Goal: Information Seeking & Learning: Learn about a topic

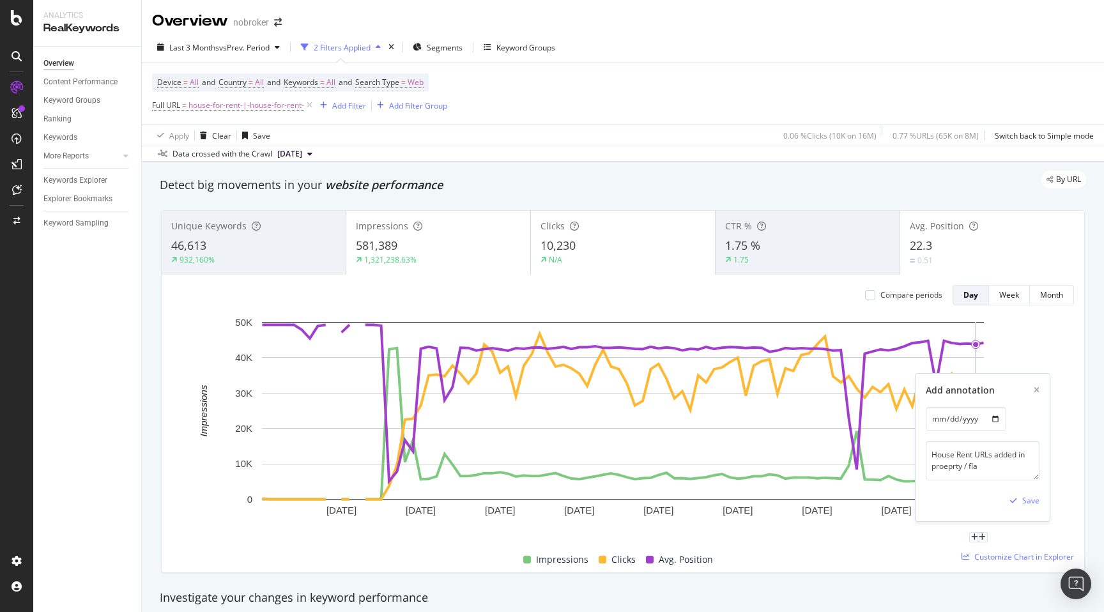
click at [460, 184] on div "By URL" at bounding box center [616, 180] width 939 height 18
click at [749, 233] on div "CTR % 1.75 % 1.75" at bounding box center [807, 242] width 184 height 57
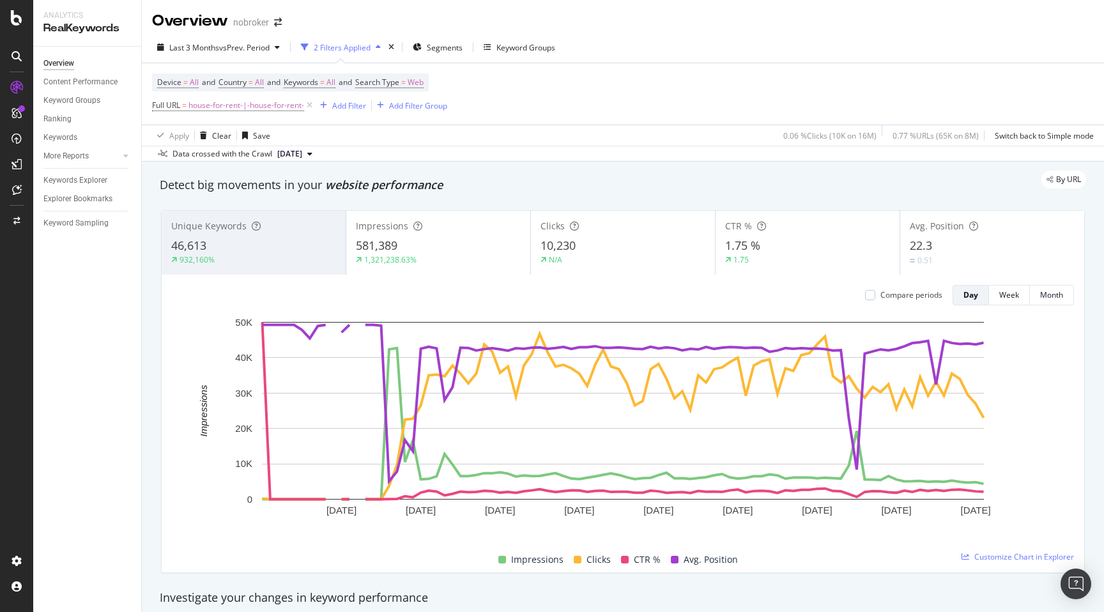
click at [156, 426] on div "Unique Keywords 46,613 932,160% Impressions 581,389 1,321,238.63% Clicks 10,230…" at bounding box center [622, 391] width 939 height 383
click at [199, 243] on span "46,613" at bounding box center [188, 245] width 35 height 15
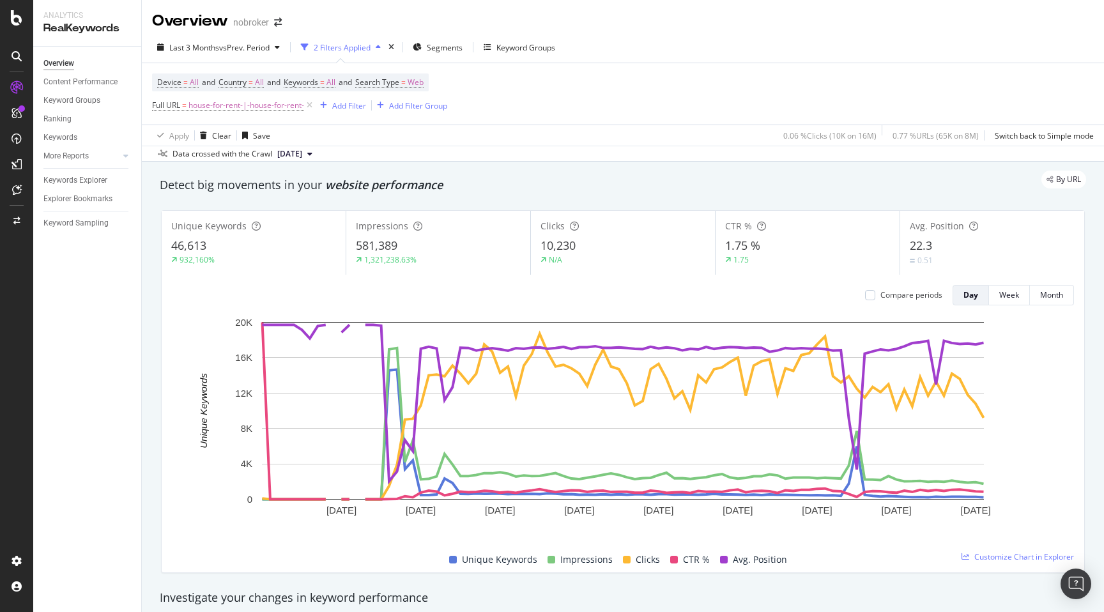
click at [439, 259] on div "1,321,238.63%" at bounding box center [438, 259] width 165 height 11
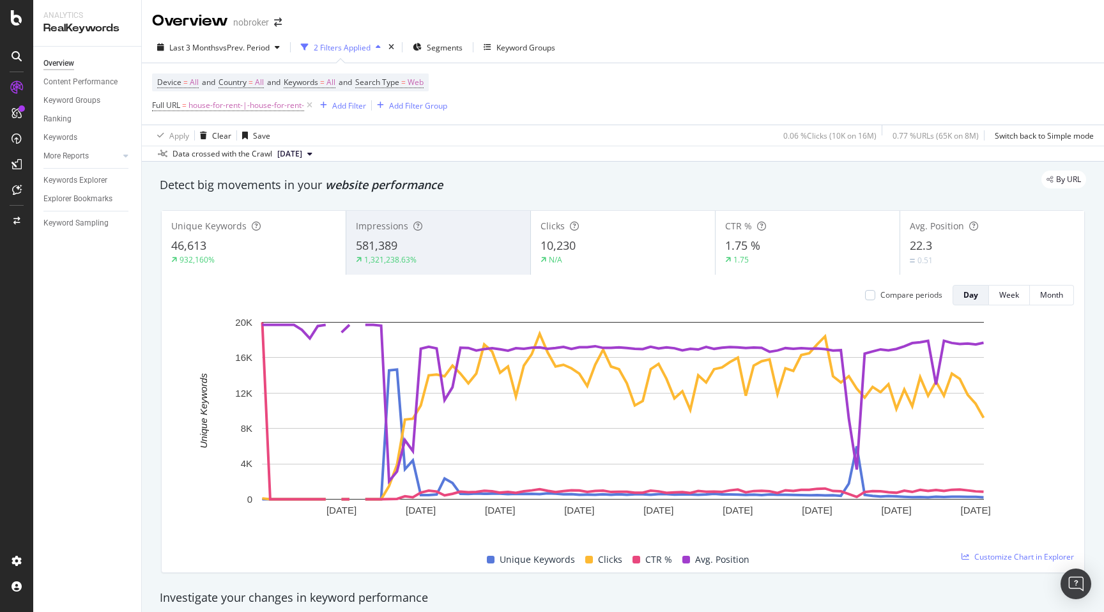
click at [599, 238] on div "10,230" at bounding box center [622, 246] width 165 height 17
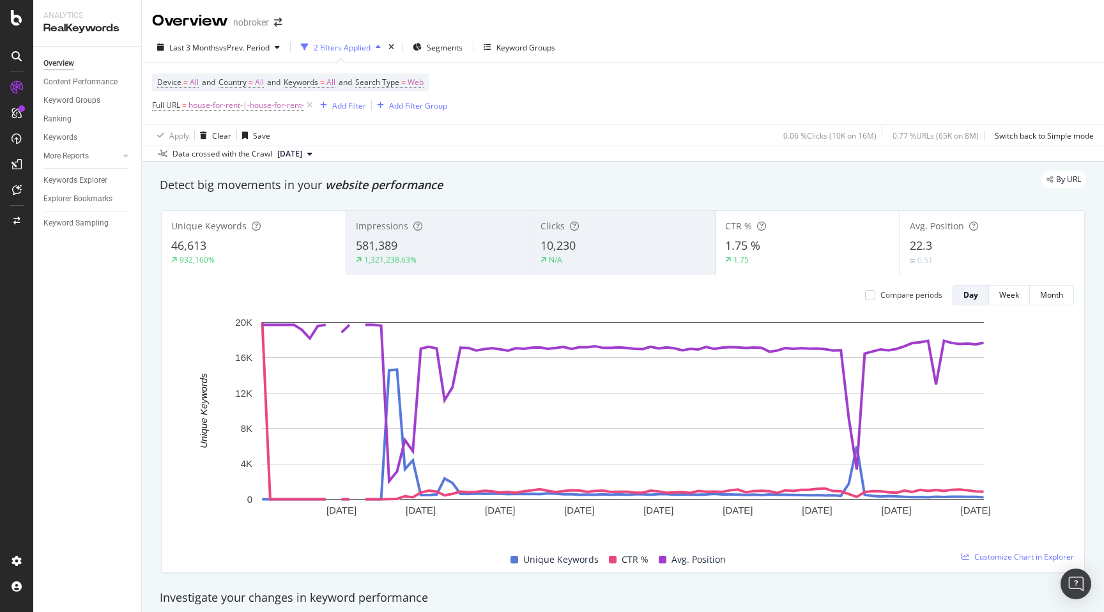
click at [773, 244] on div "1.75 %" at bounding box center [807, 246] width 165 height 17
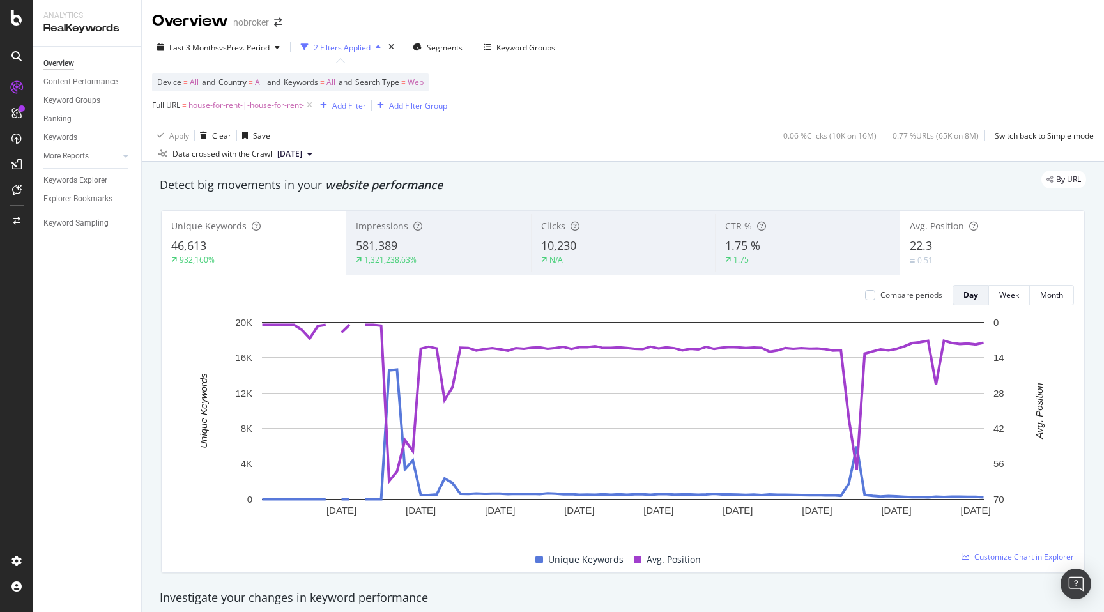
click at [954, 256] on div "0.51" at bounding box center [991, 260] width 165 height 12
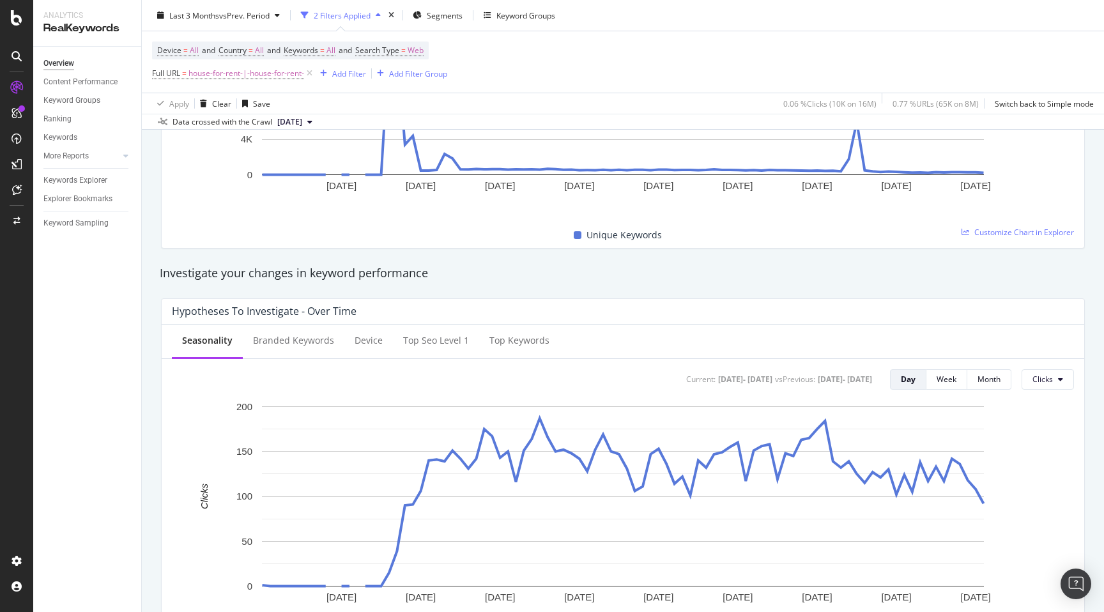
scroll to position [414, 0]
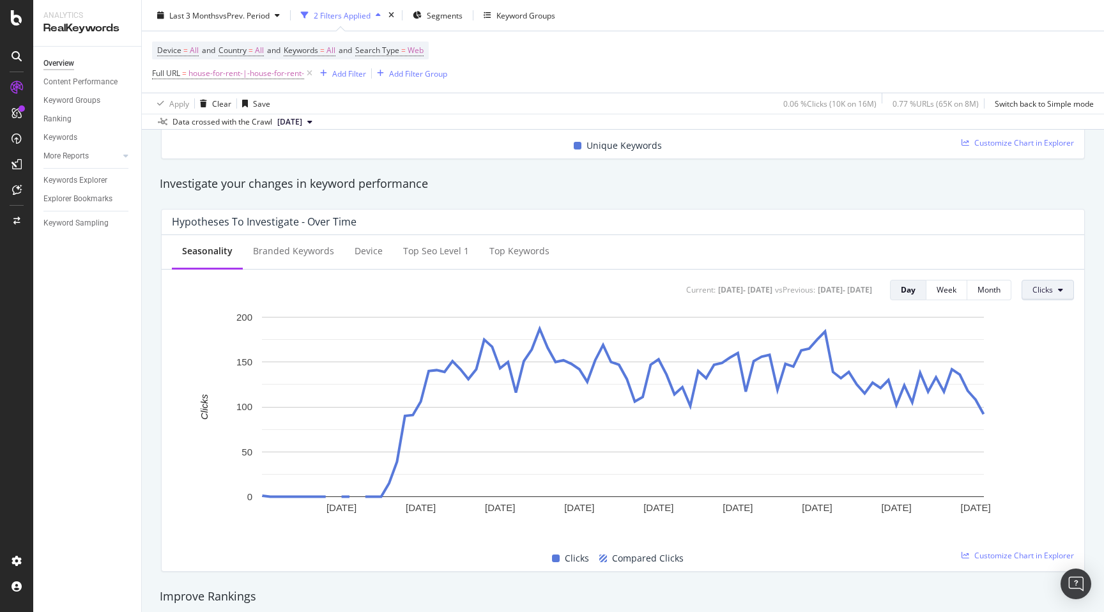
click at [1055, 282] on button "Clicks" at bounding box center [1047, 290] width 52 height 20
click at [980, 284] on div "Impressions" at bounding box center [981, 279] width 80 height 19
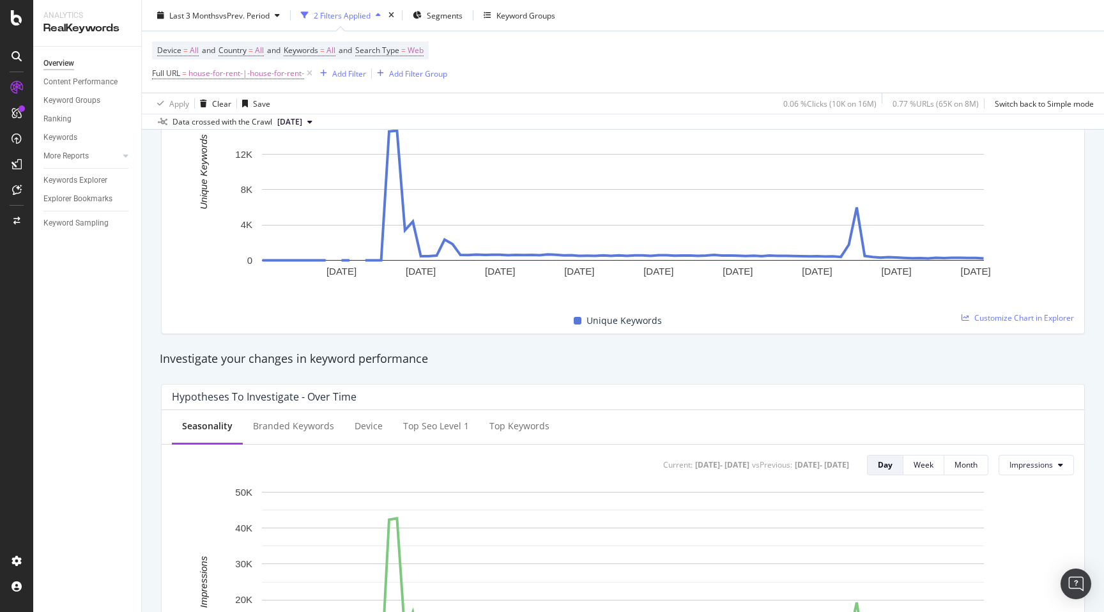
scroll to position [0, 0]
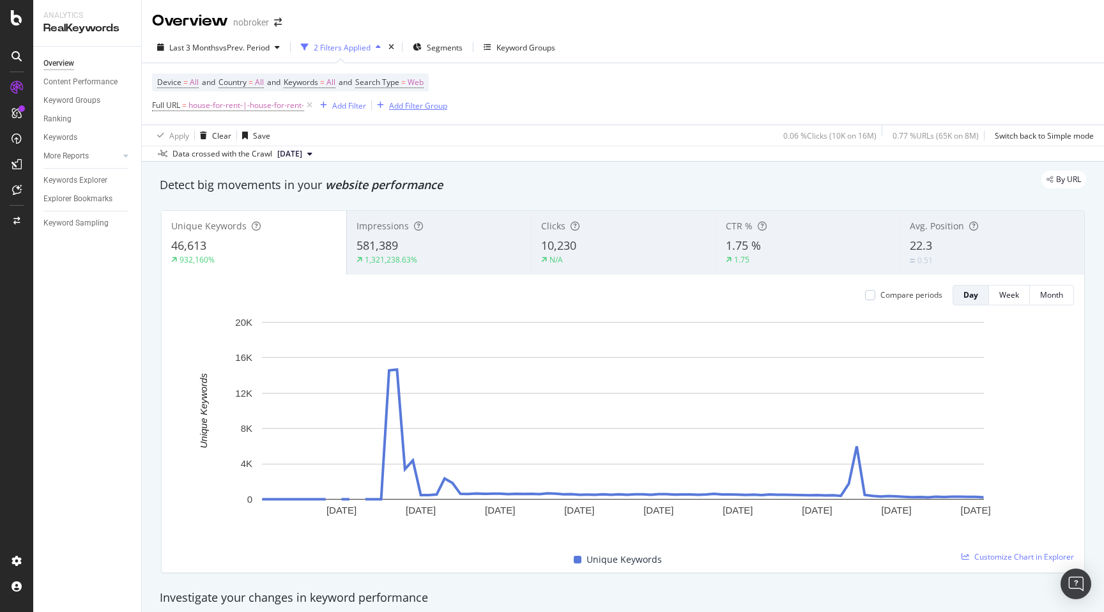
click at [418, 110] on div "Add Filter Group" at bounding box center [418, 105] width 58 height 11
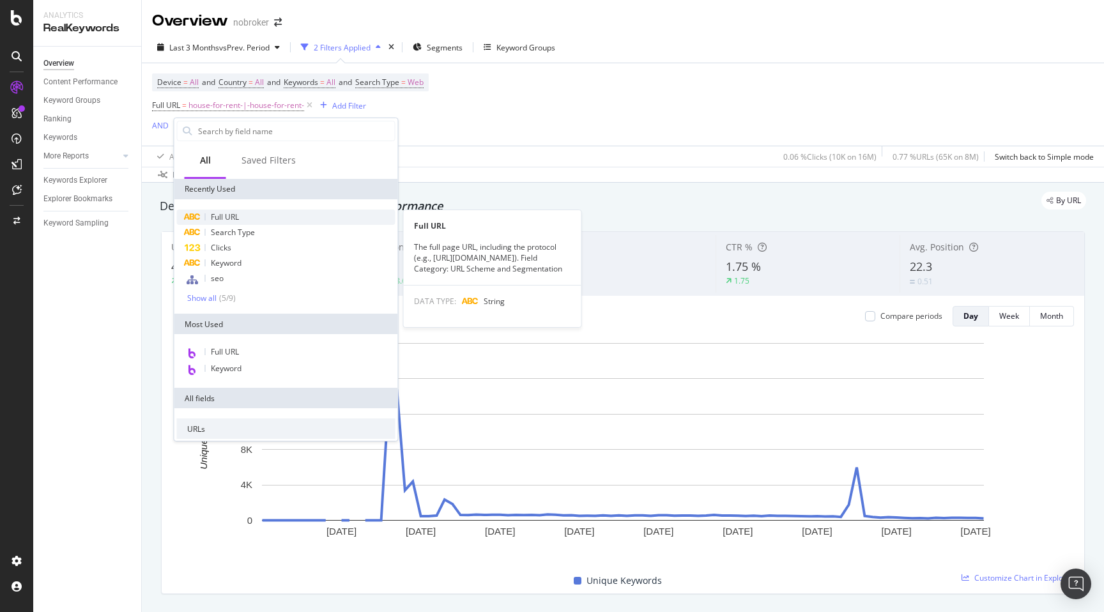
click at [215, 211] on span "Full URL" at bounding box center [225, 216] width 28 height 11
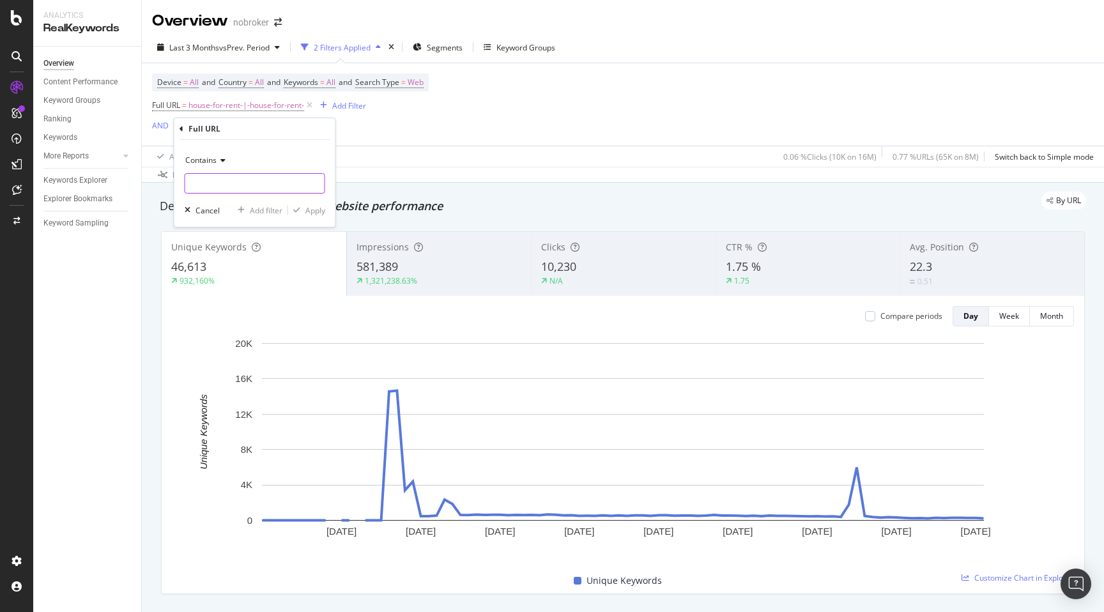
click at [214, 179] on input "text" at bounding box center [254, 183] width 139 height 20
click at [208, 161] on span "Contains" at bounding box center [200, 160] width 31 height 11
click at [221, 337] on span "Doesn't match regex" at bounding box center [228, 336] width 74 height 11
click at [216, 178] on input "text" at bounding box center [254, 183] width 139 height 20
paste input "under"
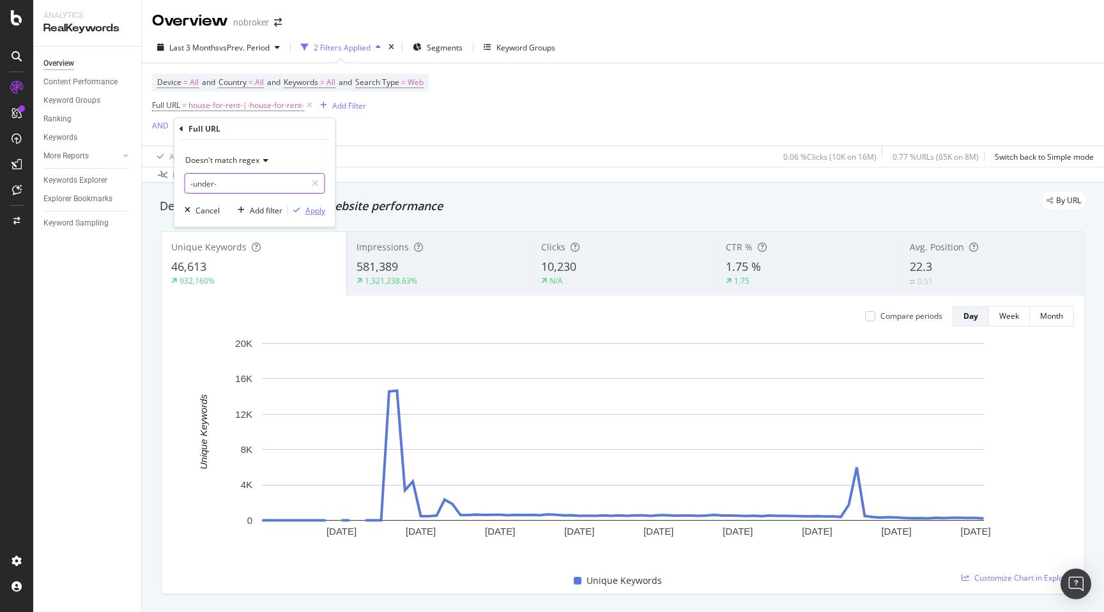
type input "-under-"
click at [317, 209] on div "Apply" at bounding box center [315, 210] width 20 height 11
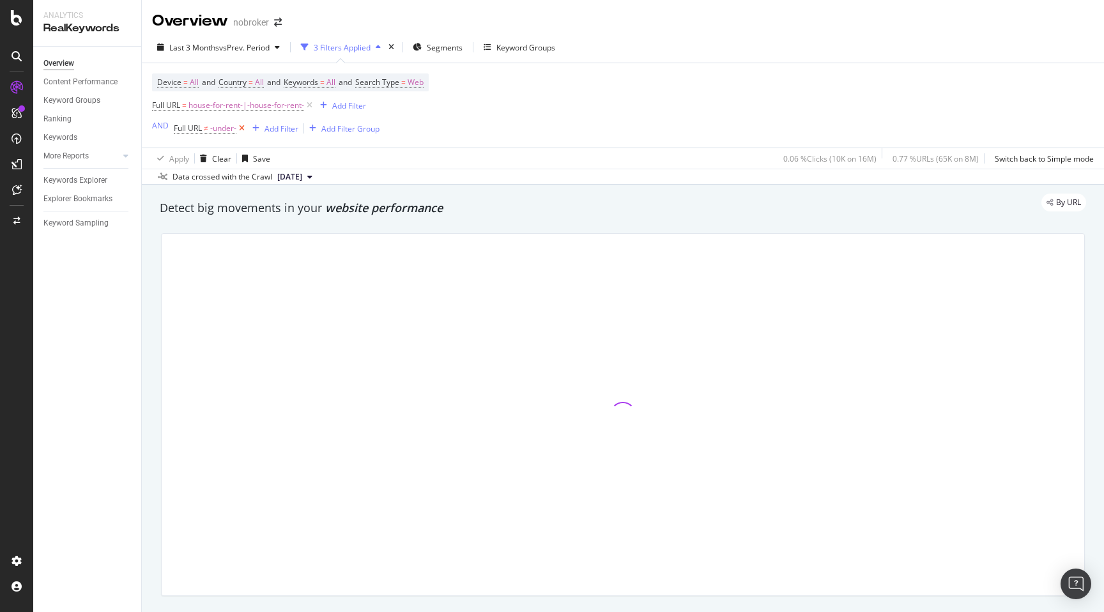
click at [245, 129] on icon at bounding box center [241, 128] width 11 height 13
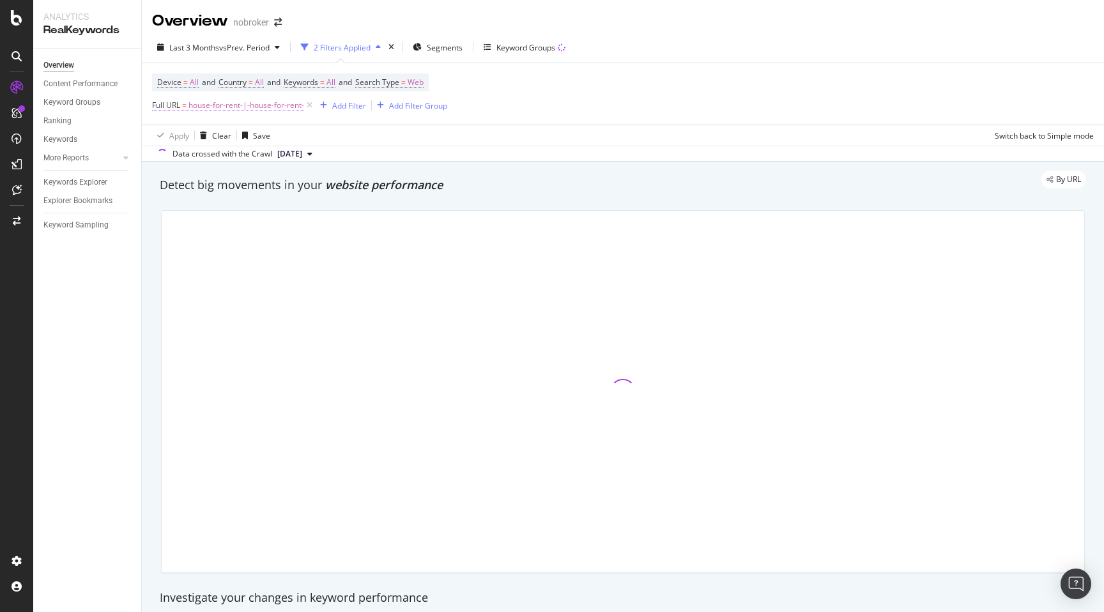
click at [216, 110] on span "house-for-rent-|-house-for-rent-" at bounding box center [246, 105] width 116 height 18
click at [215, 158] on input "house-for-rent-|-house-for-rent-" at bounding box center [224, 159] width 121 height 20
click at [187, 161] on input "house-for-rent-|-house-for-rent-" at bounding box center [224, 159] width 121 height 20
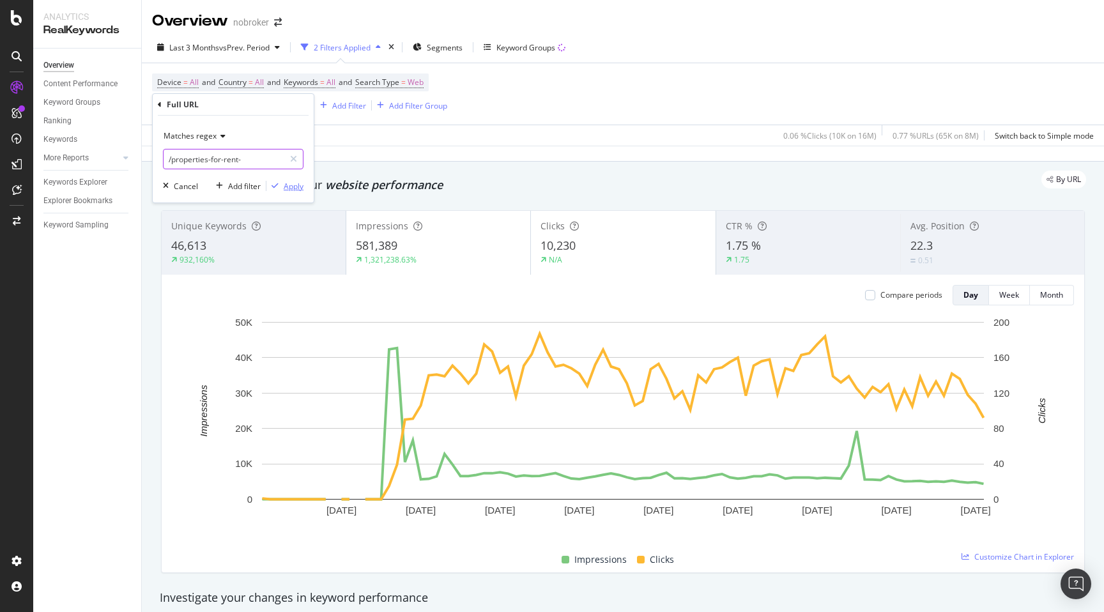
type input "/properties-for-rent-"
click at [291, 190] on div "Apply" at bounding box center [294, 186] width 20 height 11
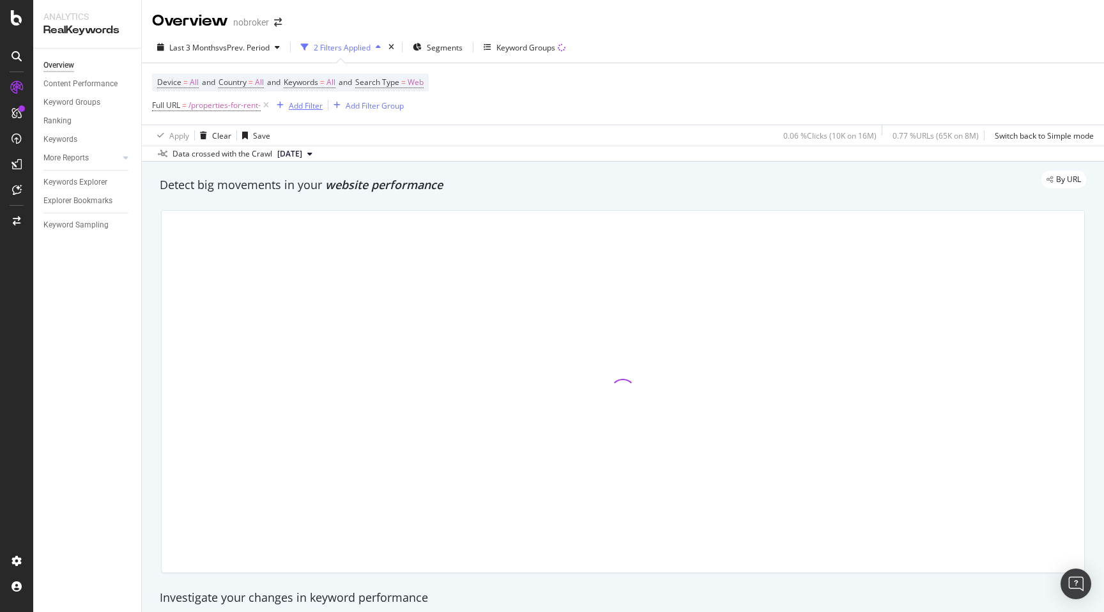
click at [303, 101] on div "Add Filter" at bounding box center [306, 105] width 34 height 11
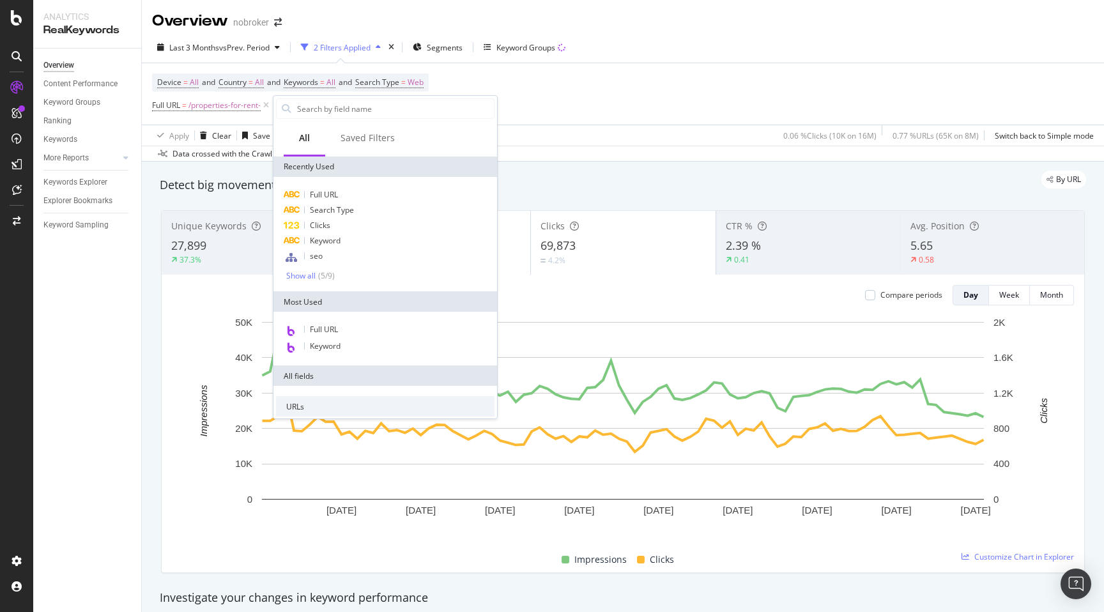
click at [605, 125] on div "Apply Clear Save 0.06 % Clicks ( 10K on 16M ) 0.77 % URLs ( 65K on 8M ) Switch …" at bounding box center [623, 135] width 962 height 21
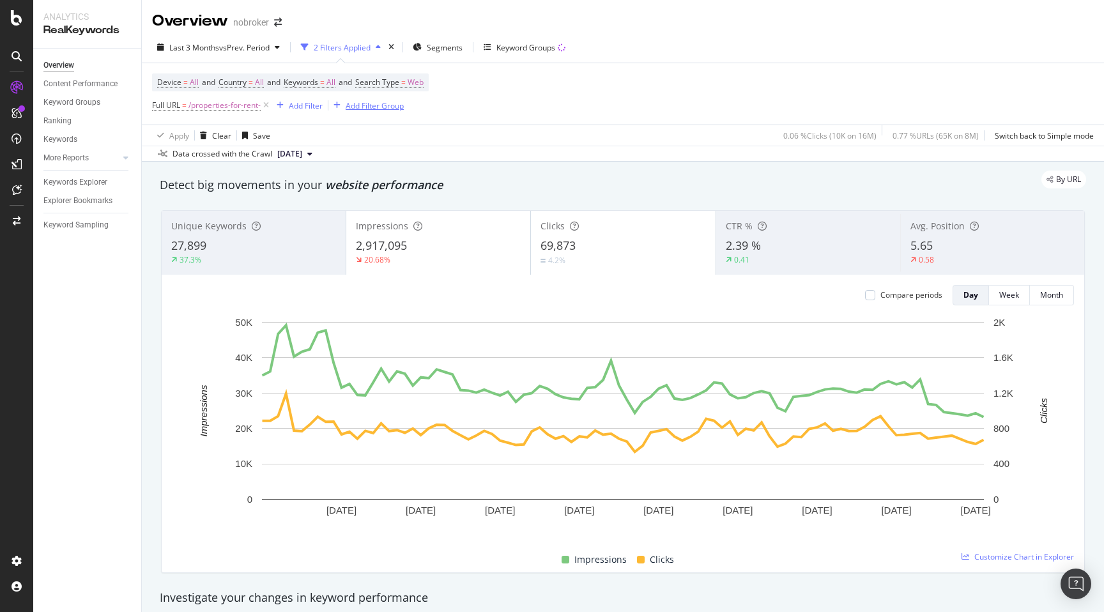
click at [386, 103] on div "Add Filter Group" at bounding box center [375, 105] width 58 height 11
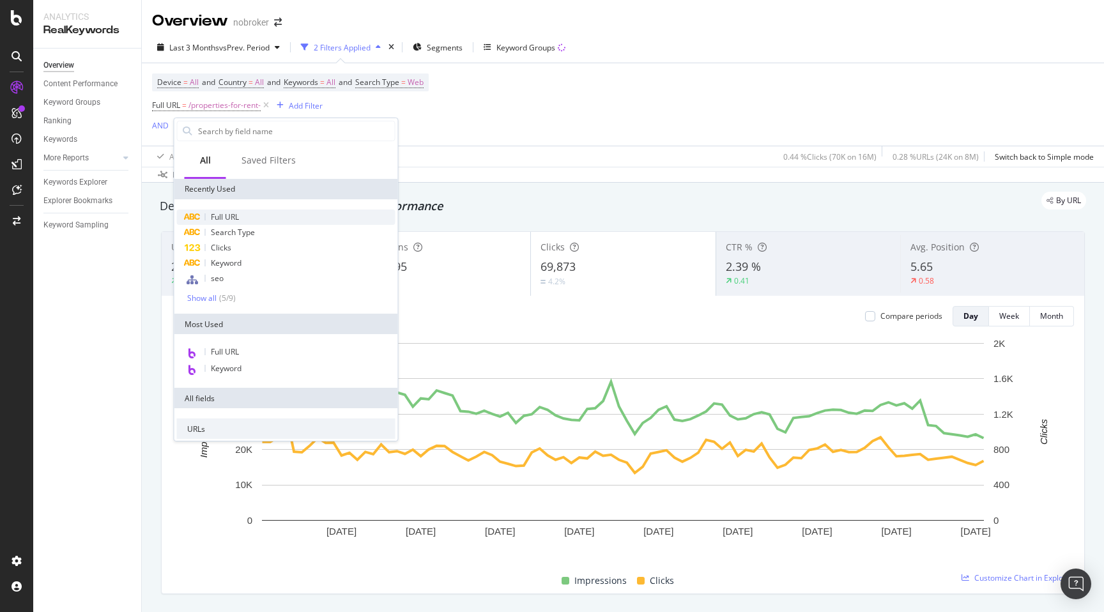
click at [218, 212] on span "Full URL" at bounding box center [225, 216] width 28 height 11
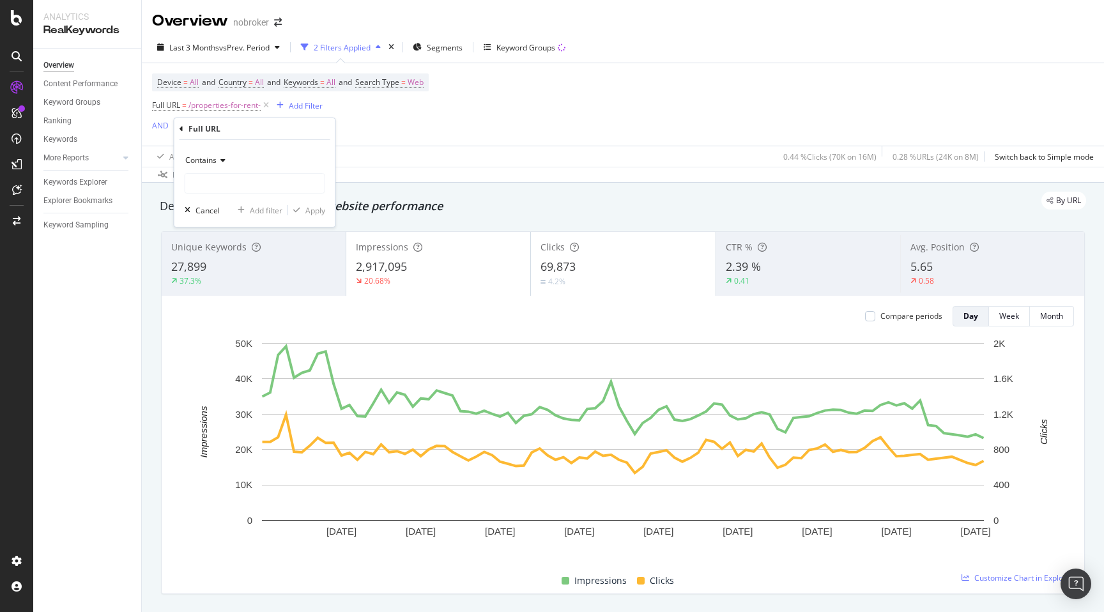
click at [201, 163] on span "Contains" at bounding box center [200, 160] width 31 height 11
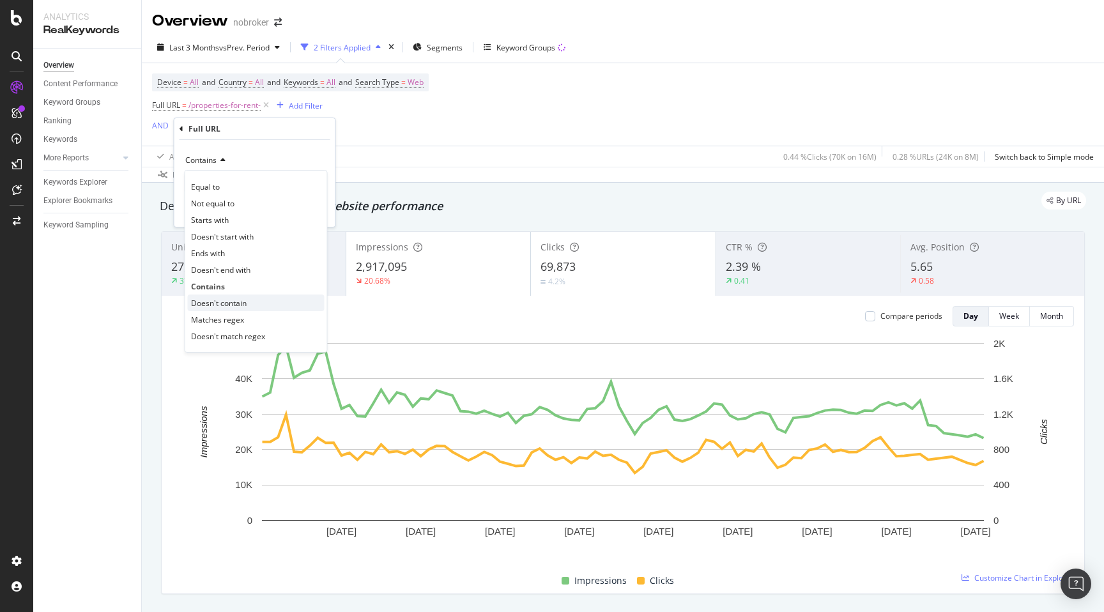
click at [213, 298] on span "Doesn't contain" at bounding box center [219, 303] width 56 height 11
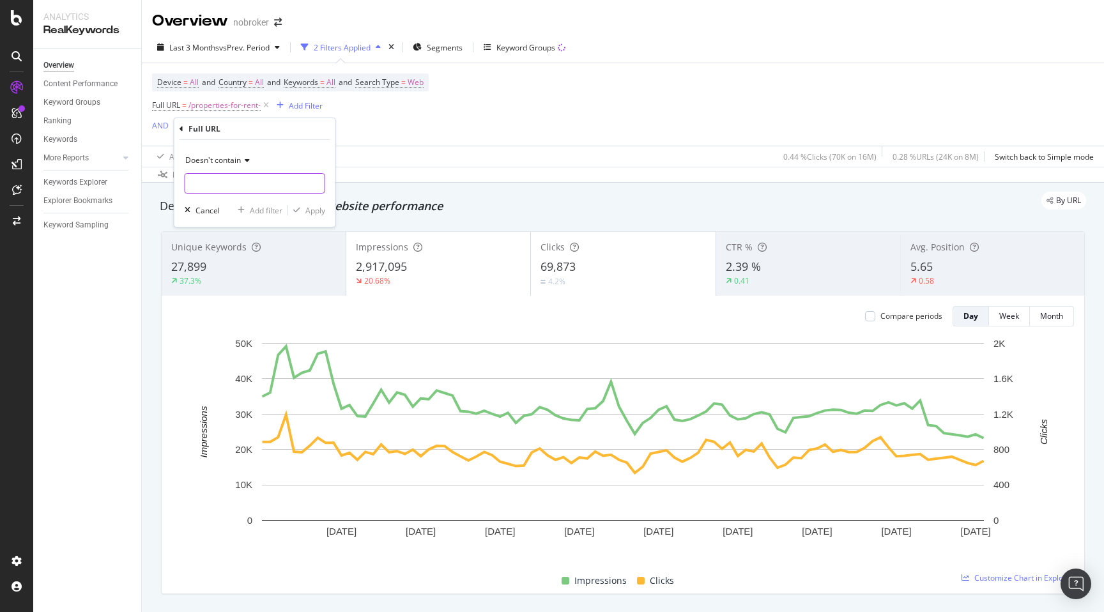
click at [211, 183] on input "text" at bounding box center [254, 183] width 139 height 20
paste input "under"
type input "under-"
click at [377, 156] on div "Apply Clear Save 0.44 % Clicks ( 70K on 16M ) 0.28 % URLs ( 24K on 8M ) Switch …" at bounding box center [623, 156] width 962 height 21
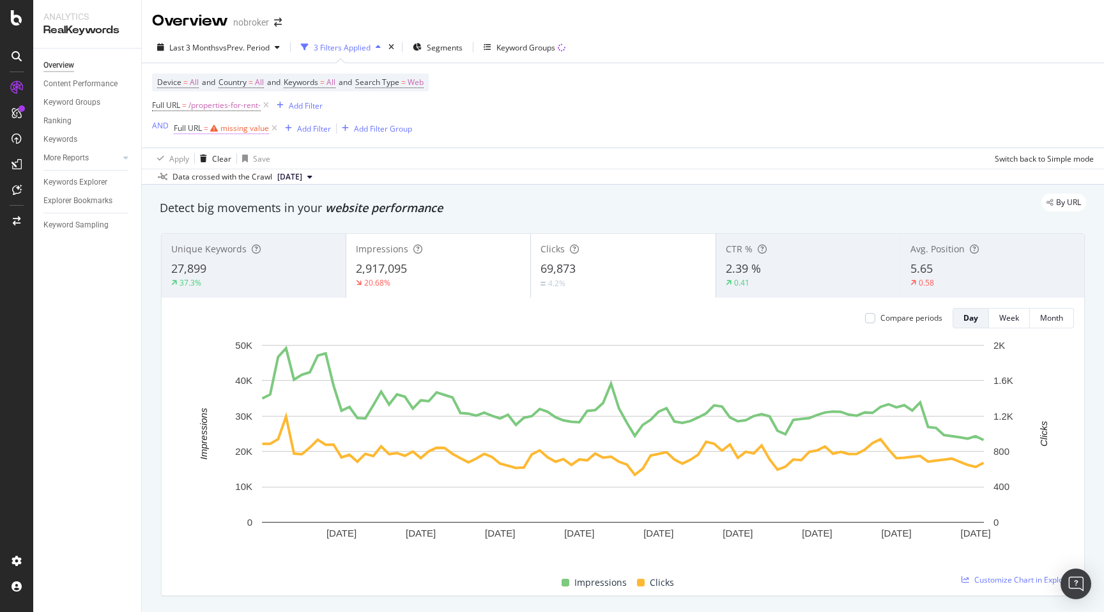
click at [243, 134] on span "Full URL = missing value" at bounding box center [221, 128] width 95 height 11
click at [242, 183] on input "text" at bounding box center [254, 182] width 139 height 20
type input "-under-"
click at [321, 211] on div "Apply" at bounding box center [315, 209] width 20 height 11
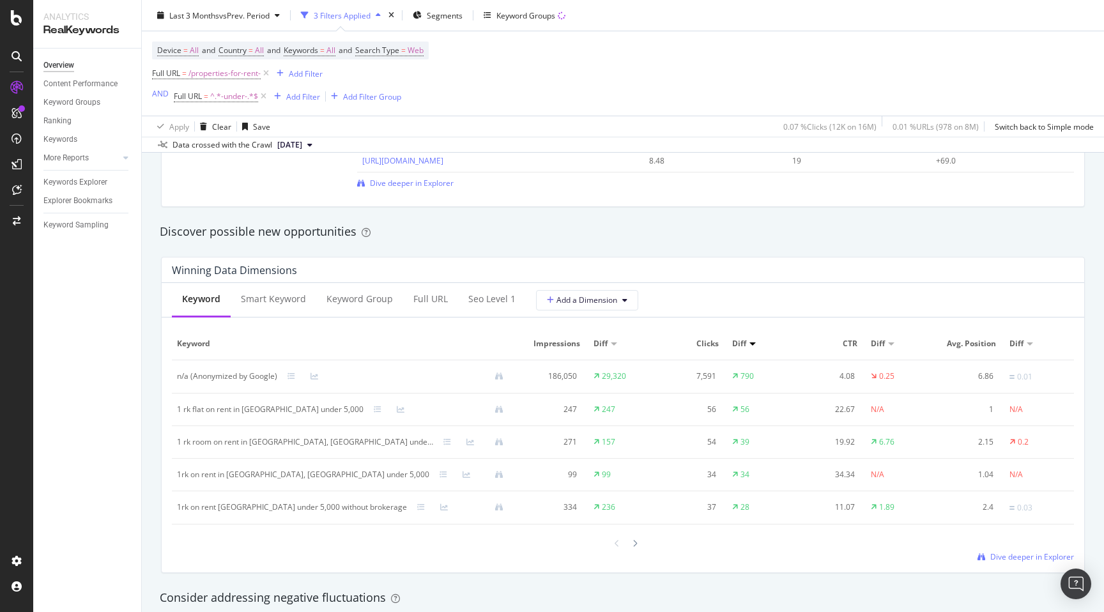
scroll to position [1065, 0]
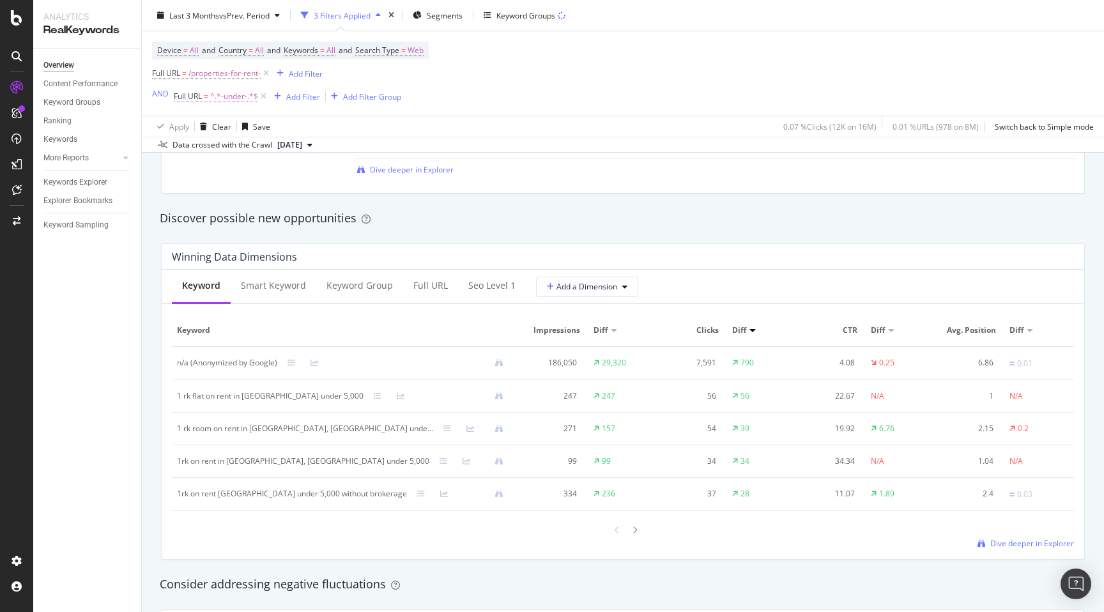
click at [228, 93] on span "^.*-under-.*$" at bounding box center [234, 96] width 48 height 18
click at [215, 125] on span "Contains" at bounding box center [200, 126] width 31 height 11
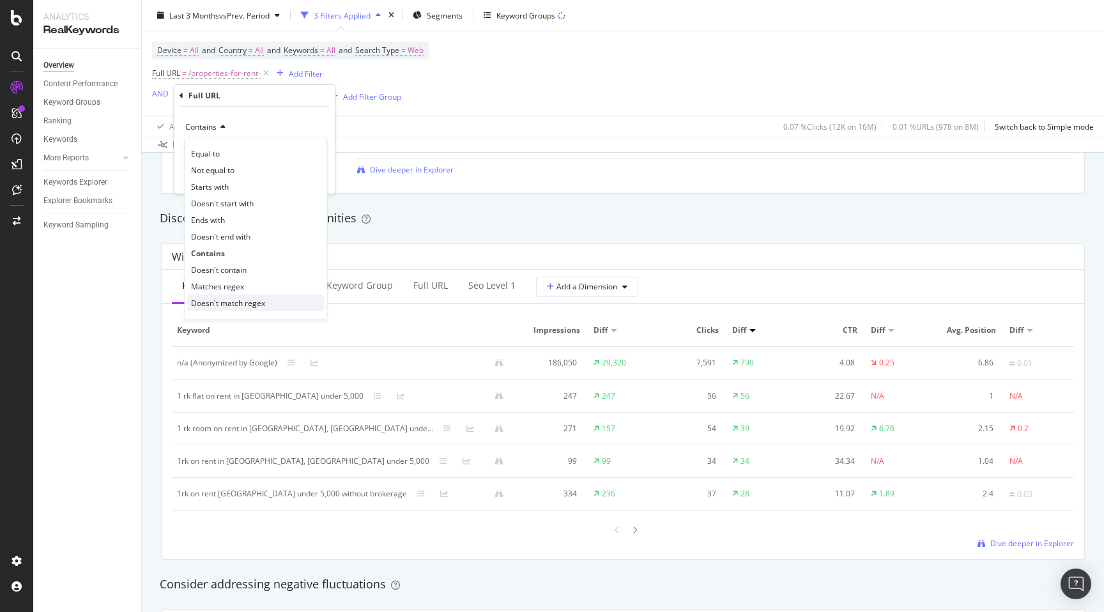
click at [234, 300] on span "Doesn't match regex" at bounding box center [228, 303] width 74 height 11
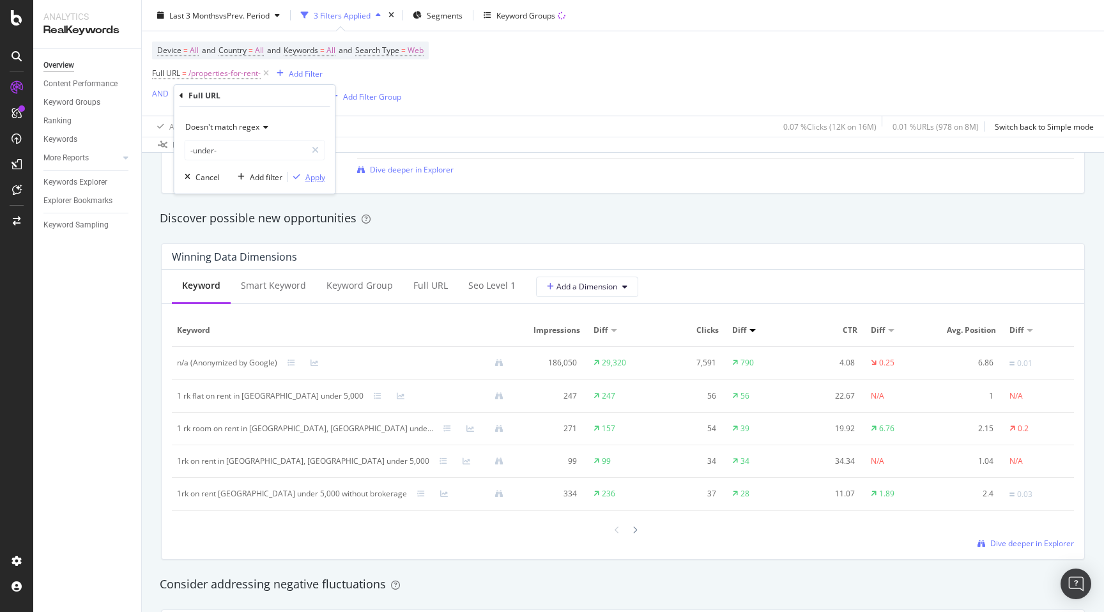
click at [316, 176] on div "Apply" at bounding box center [315, 177] width 20 height 11
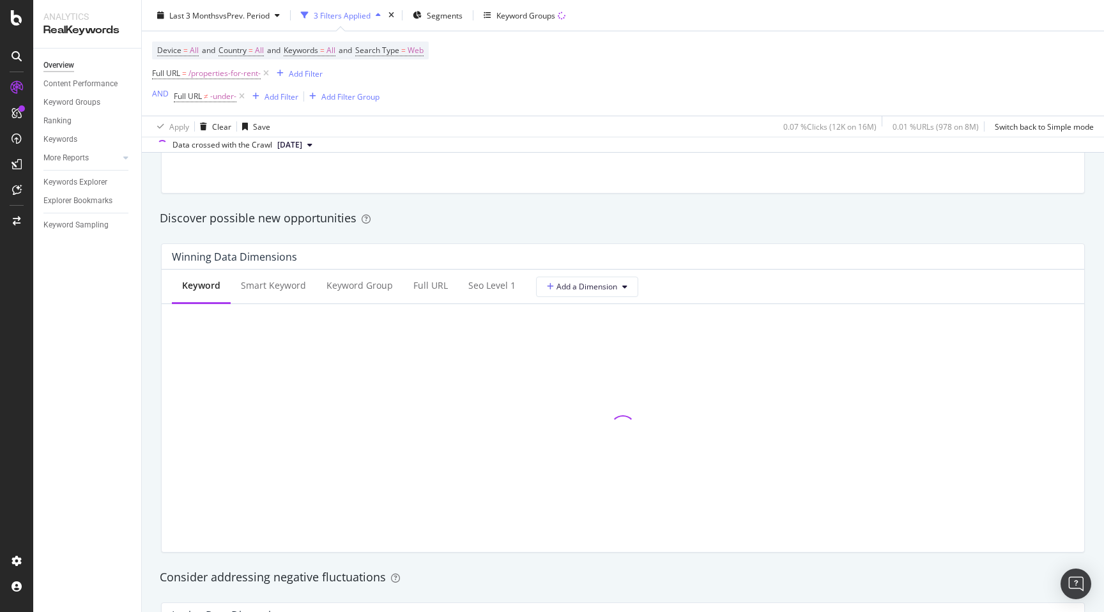
click at [154, 313] on div "Winning Data Dimensions Keyword Smart Keyword Keyword Group Full URL seo Level …" at bounding box center [622, 398] width 939 height 330
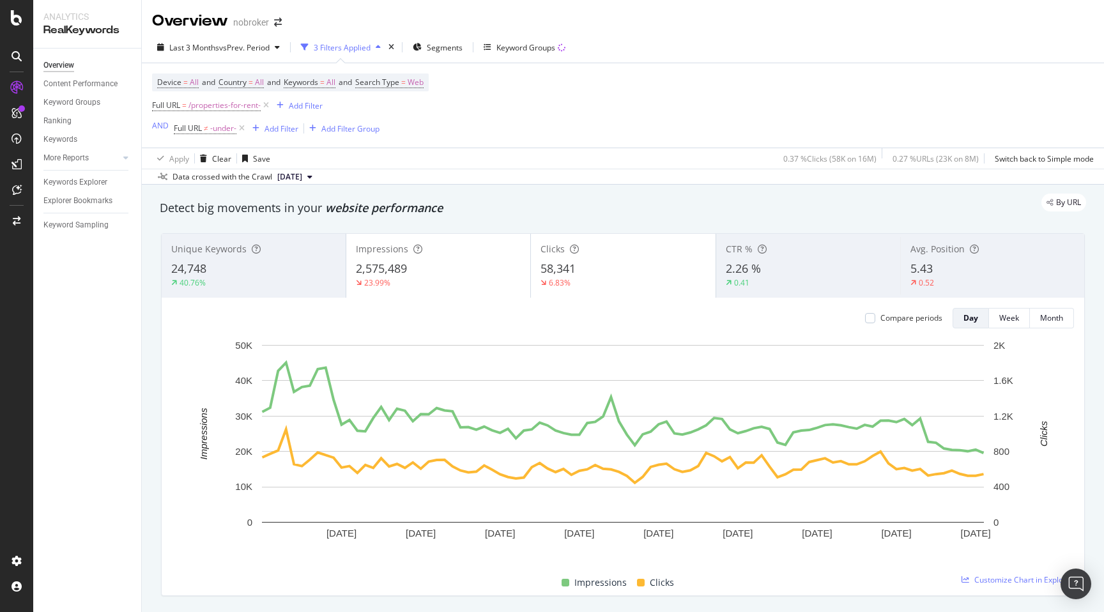
click at [579, 211] on div "By URL" at bounding box center [616, 203] width 939 height 18
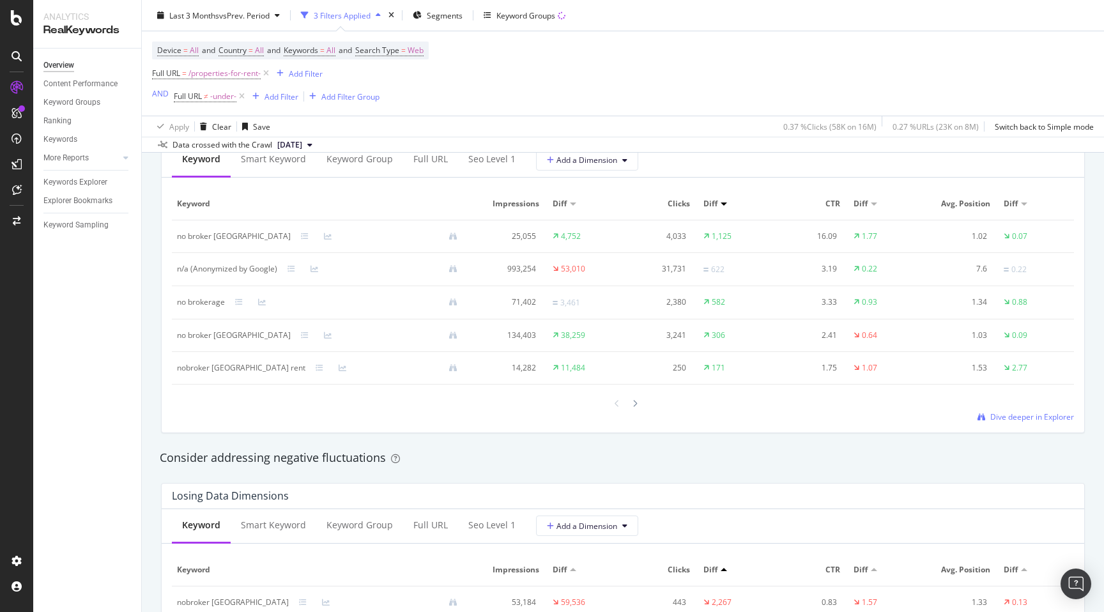
scroll to position [1165, 0]
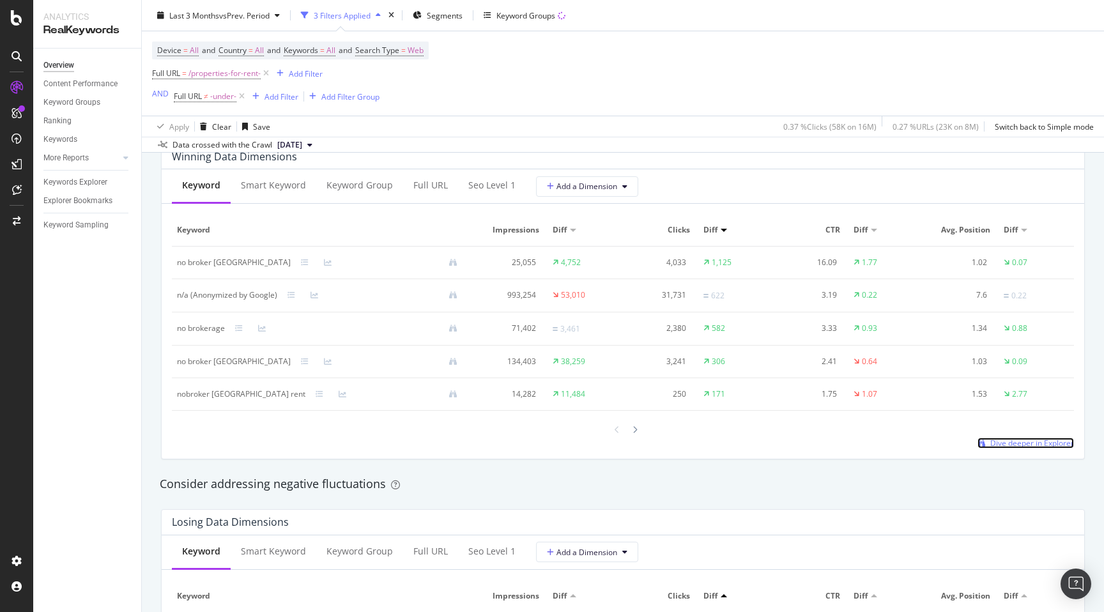
click at [1033, 447] on span "Dive deeper in Explorer" at bounding box center [1032, 442] width 84 height 11
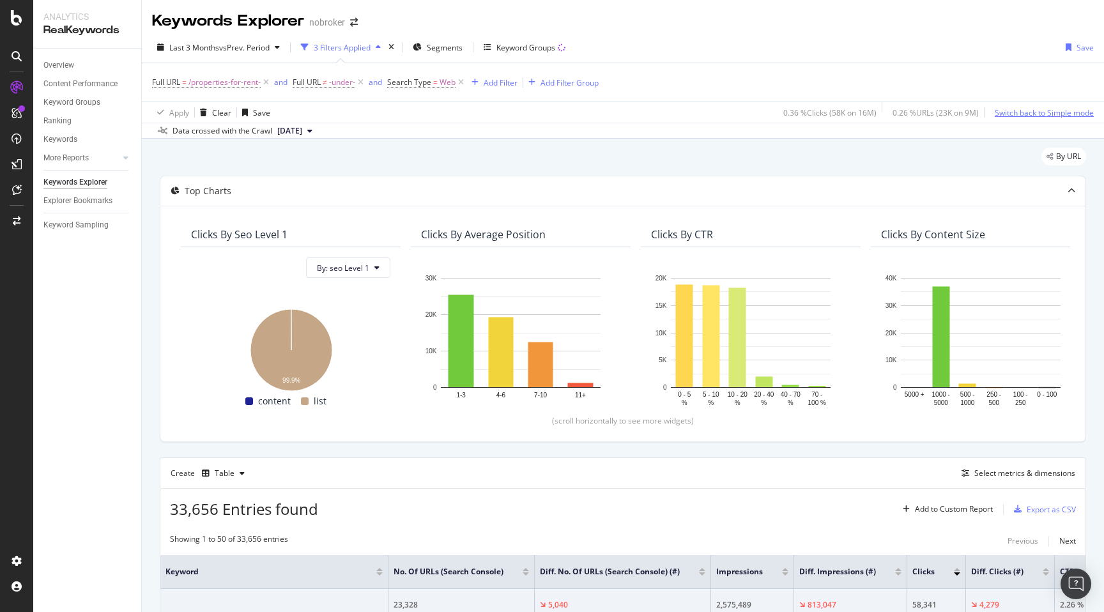
click at [1023, 116] on div "Switch back to Simple mode" at bounding box center [1043, 112] width 99 height 11
click at [1048, 114] on div "Switch to Advanced Mode" at bounding box center [1047, 112] width 91 height 11
click at [1048, 114] on div "Switch back to Simple mode" at bounding box center [1043, 112] width 99 height 11
click at [1048, 114] on div "Switch to Advanced Mode" at bounding box center [1047, 112] width 91 height 11
click at [612, 156] on div "By URL" at bounding box center [623, 162] width 926 height 28
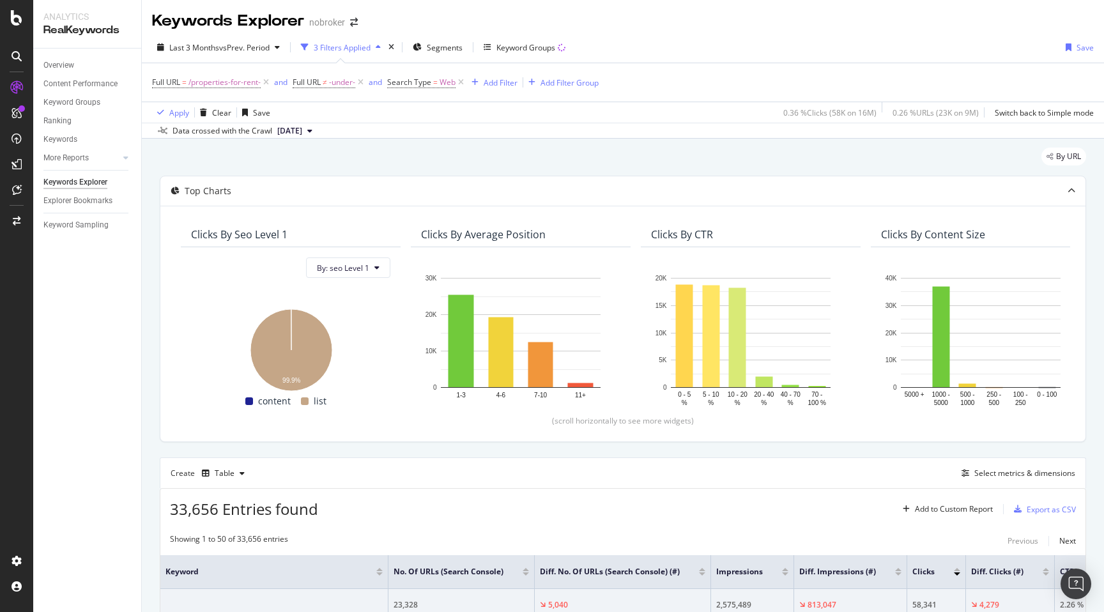
click at [504, 82] on div "Add Filter" at bounding box center [500, 82] width 34 height 11
click at [72, 61] on div "Overview" at bounding box center [58, 65] width 31 height 13
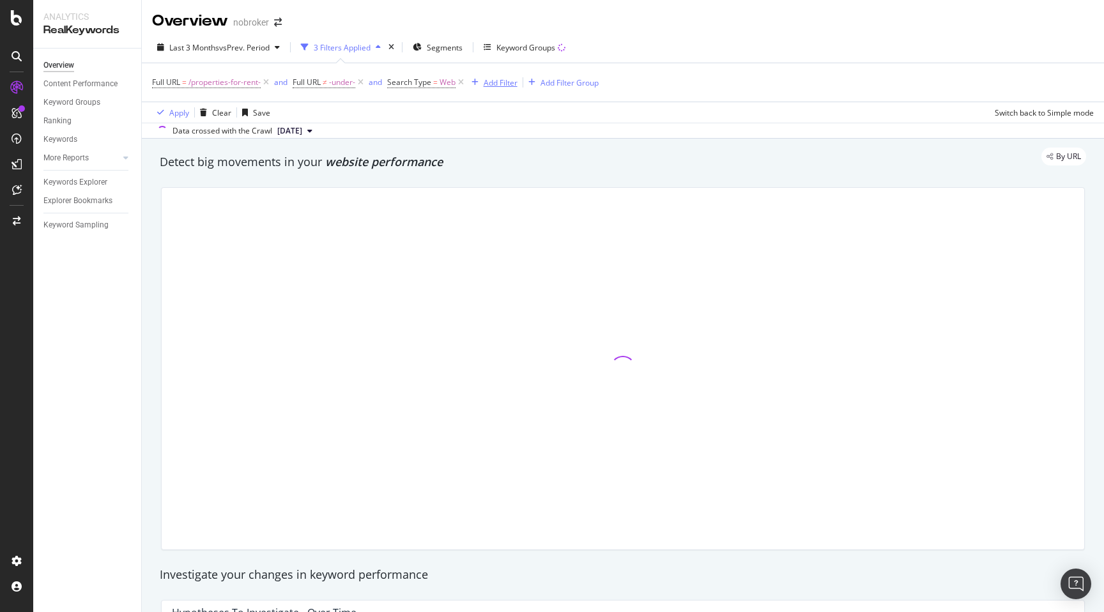
click at [503, 79] on div "Add Filter" at bounding box center [500, 82] width 34 height 11
click at [453, 159] on div "By URL" at bounding box center [616, 157] width 939 height 18
click at [73, 84] on div "Content Performance" at bounding box center [80, 83] width 74 height 13
click at [157, 174] on div "Detect big movements in your website performance" at bounding box center [622, 162] width 939 height 29
click at [155, 194] on div at bounding box center [622, 368] width 939 height 383
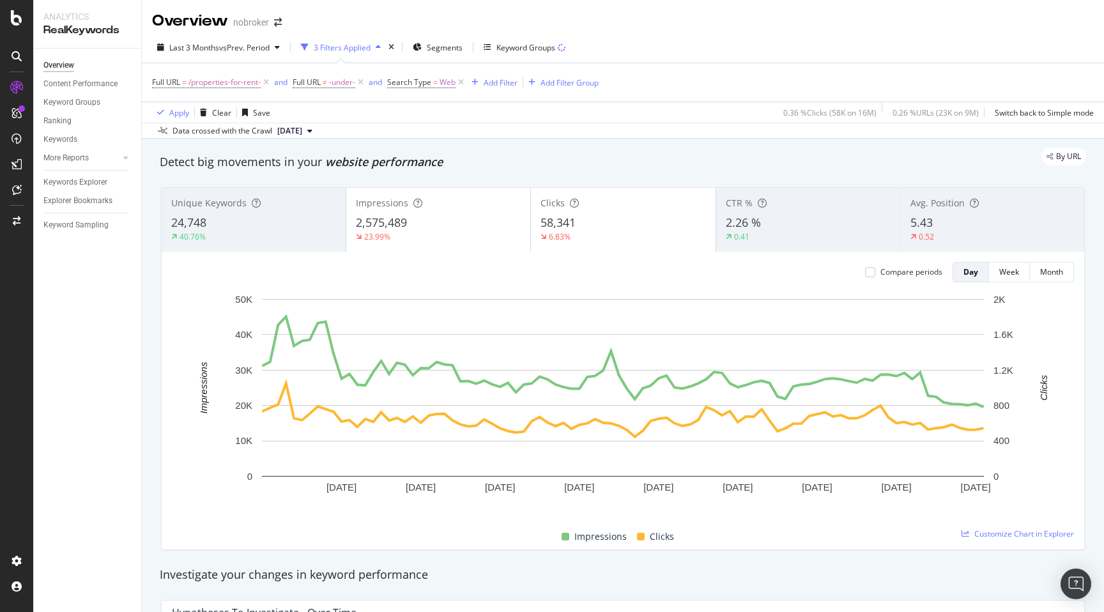
click at [462, 155] on div "By URL" at bounding box center [616, 157] width 939 height 18
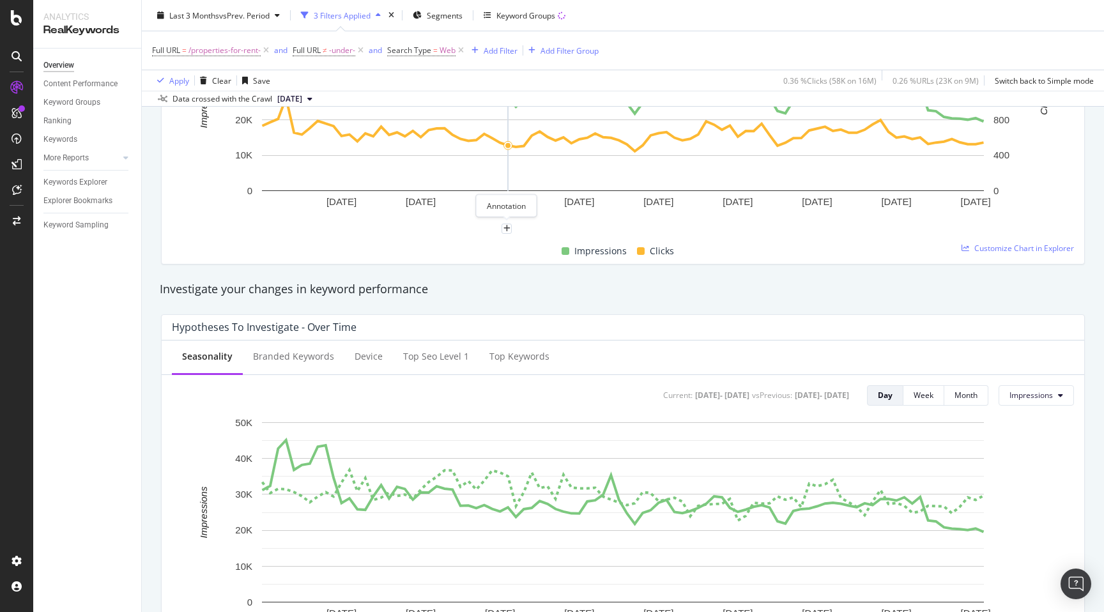
scroll to position [287, 0]
click at [155, 427] on div "Hypotheses to Investigate - Over Time Seasonality Branded Keywords Device Top s…" at bounding box center [622, 493] width 939 height 383
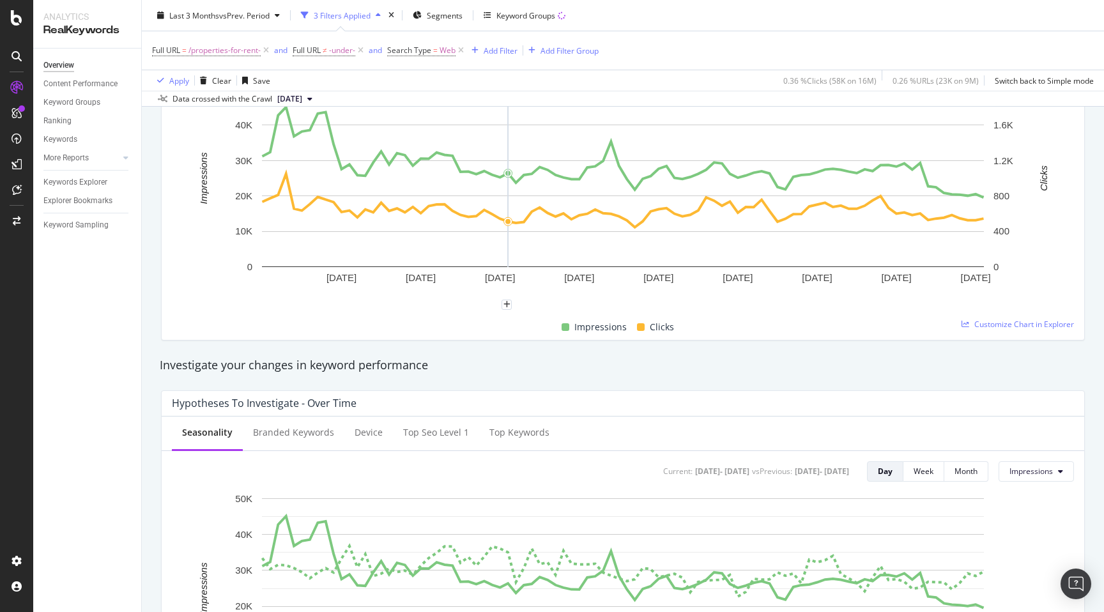
scroll to position [0, 0]
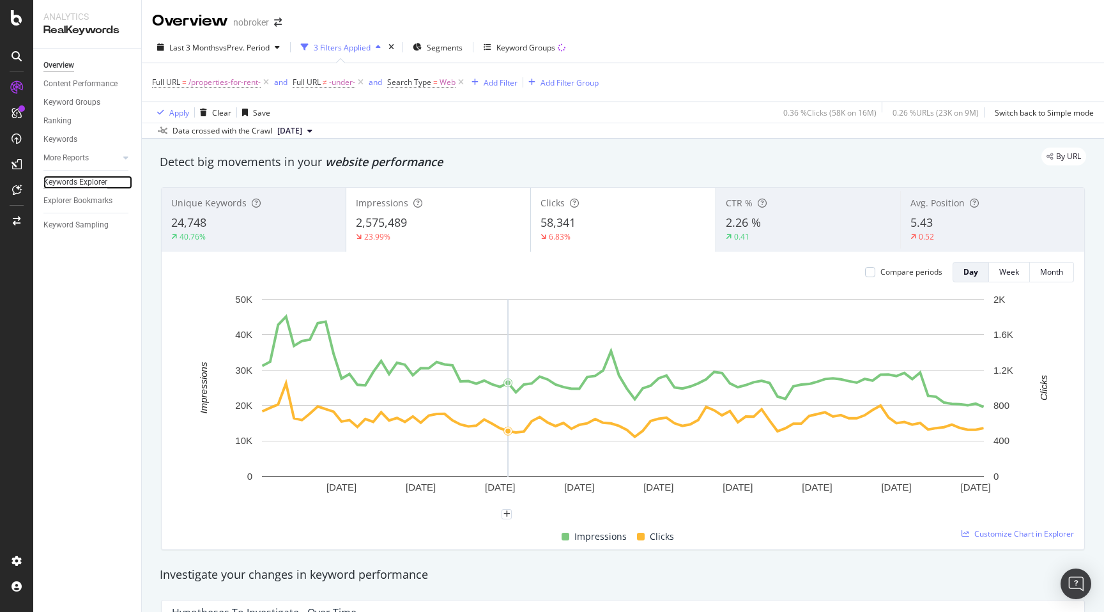
click at [77, 183] on div "Keywords Explorer" at bounding box center [75, 182] width 64 height 13
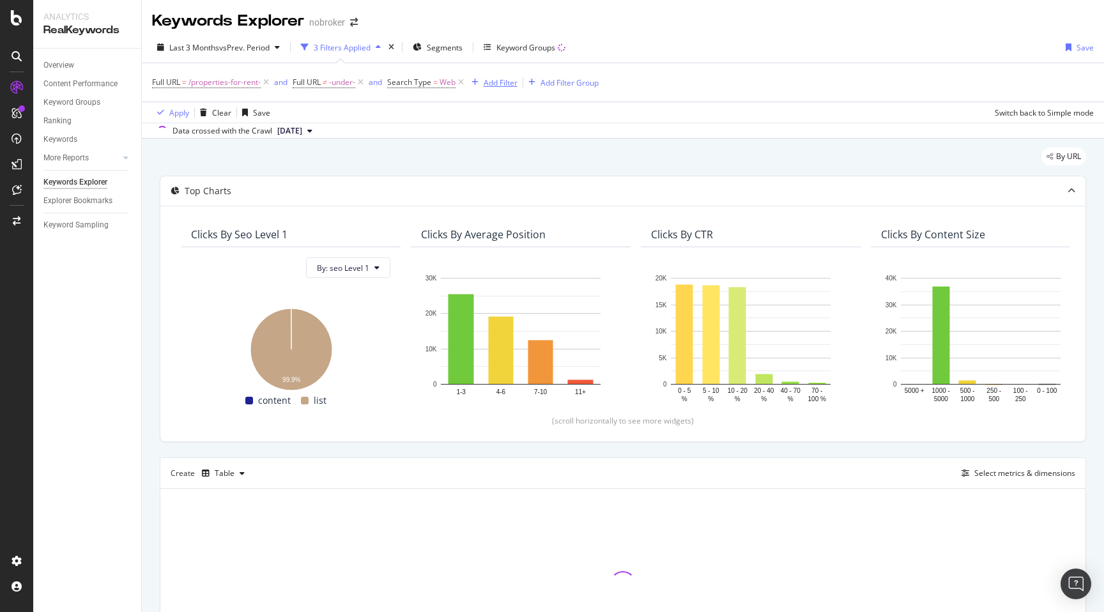
click at [492, 84] on div "Add Filter" at bounding box center [500, 82] width 34 height 11
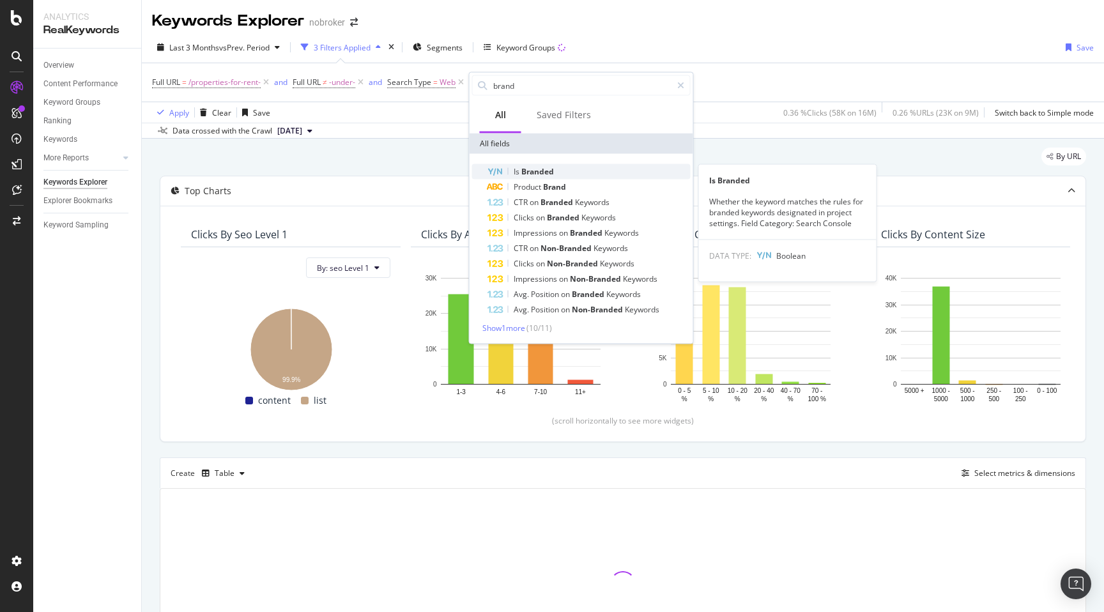
type input "brand"
click at [553, 166] on span "Branded" at bounding box center [537, 171] width 33 height 11
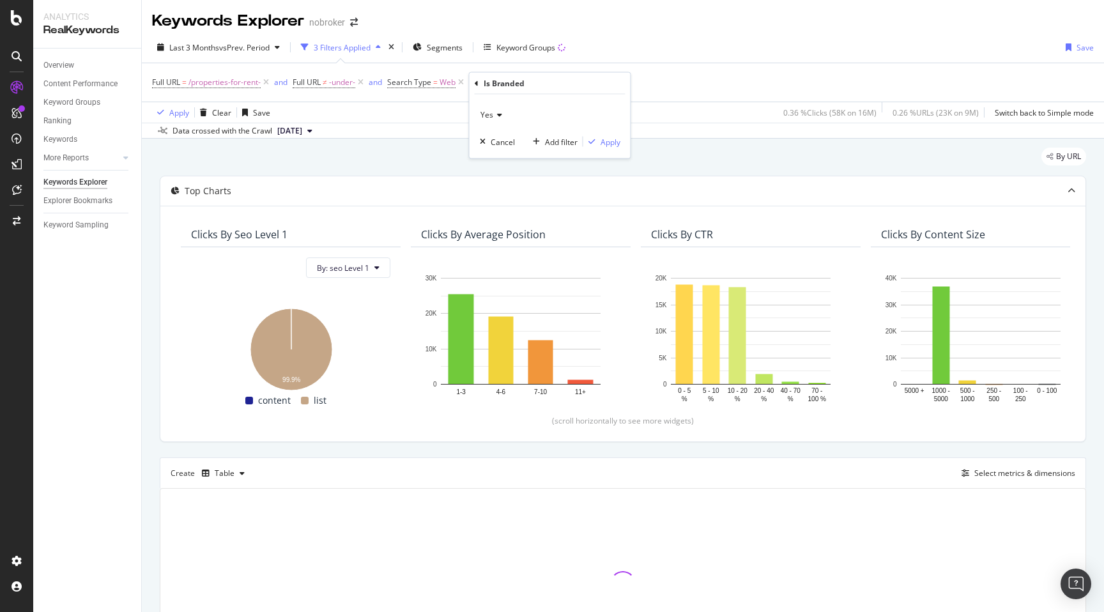
click at [496, 111] on icon at bounding box center [497, 115] width 9 height 8
click at [494, 156] on span "No" at bounding box center [491, 157] width 10 height 11
click at [610, 144] on div "Apply" at bounding box center [610, 141] width 20 height 11
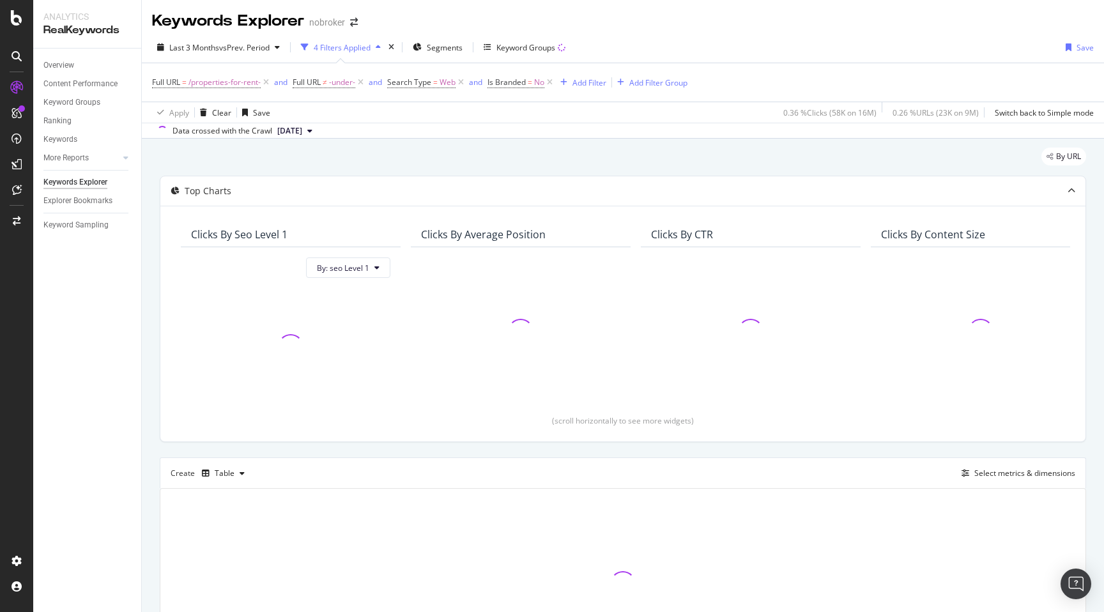
click at [150, 164] on div "By URL Top Charts Clicks By seo Level 1 By: seo Level 1 Clicks By Average Posit…" at bounding box center [623, 432] width 962 height 586
click at [145, 272] on div "By URL Top Charts Clicks By seo Level 1 By: seo Level 1 Clicks By Average Posit…" at bounding box center [623, 432] width 962 height 586
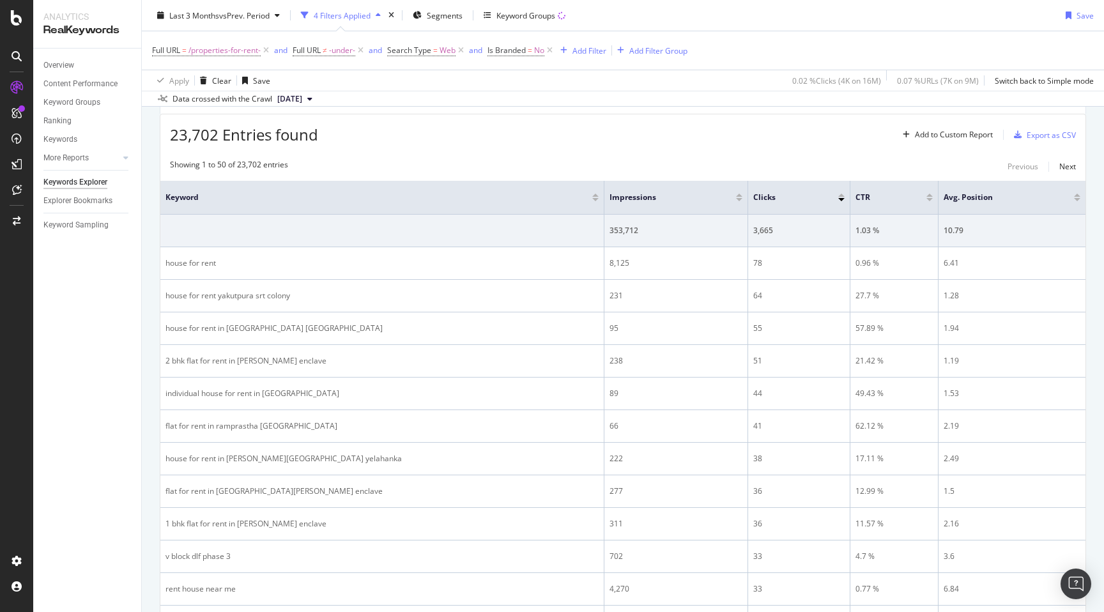
scroll to position [420, 0]
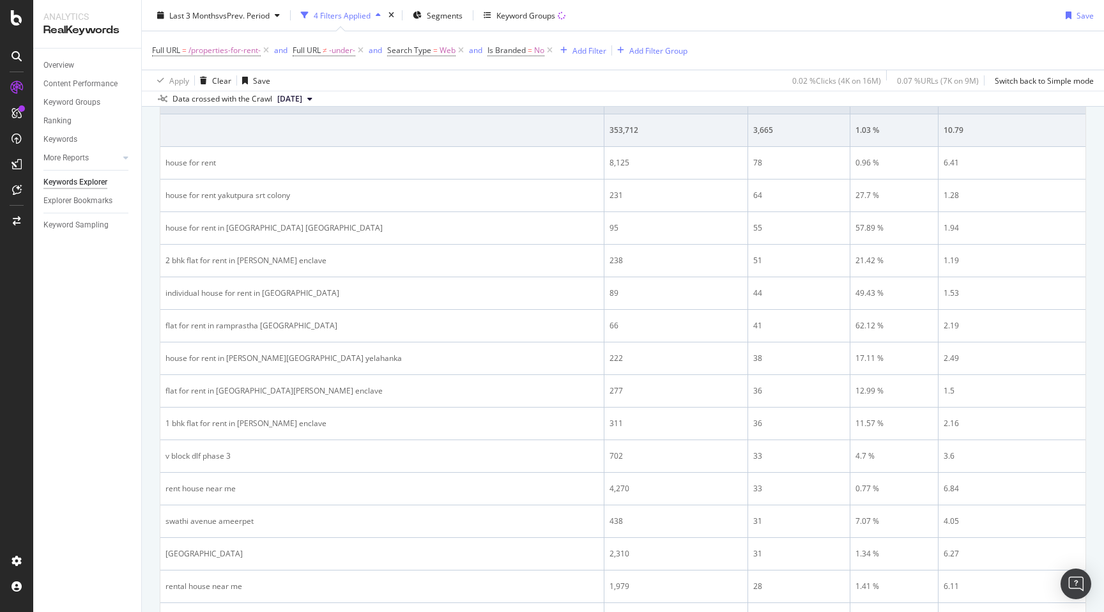
scroll to position [0, 0]
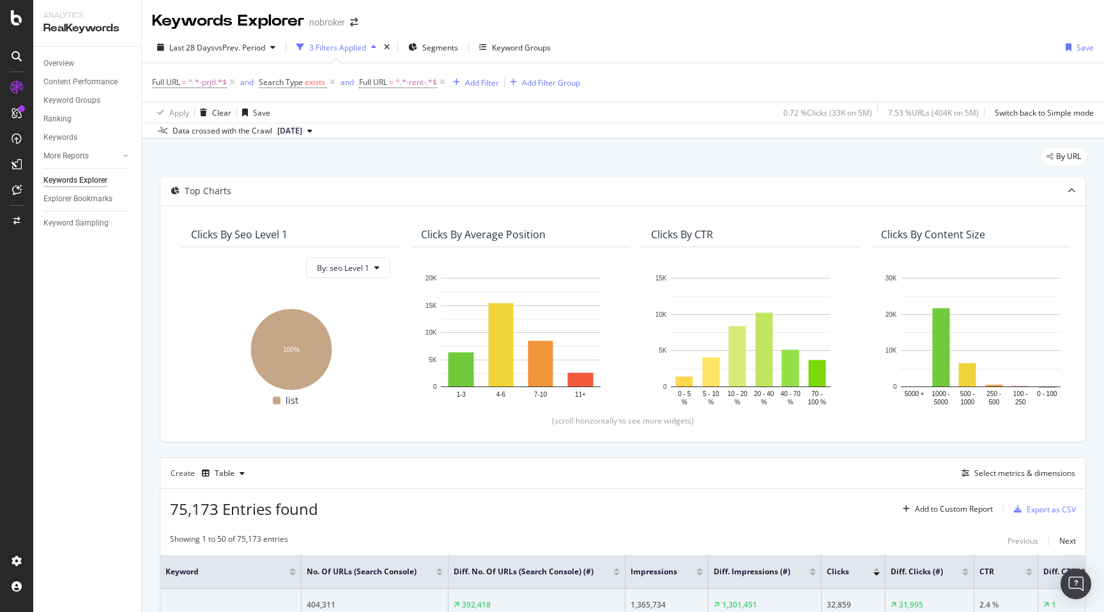
drag, startPoint x: 0, startPoint y: 0, endPoint x: 151, endPoint y: 161, distance: 220.9
